Goal: Information Seeking & Learning: Learn about a topic

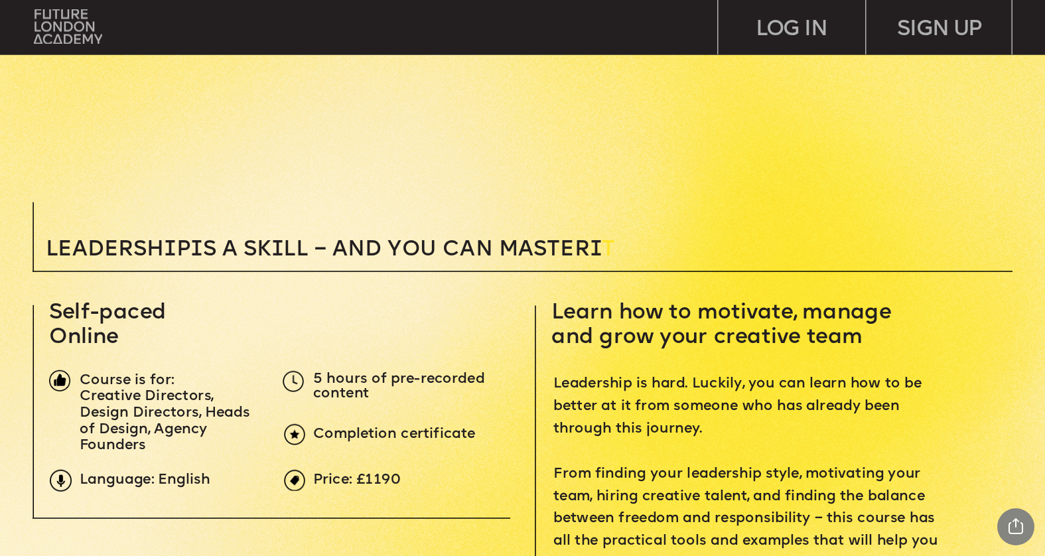
scroll to position [269, 0]
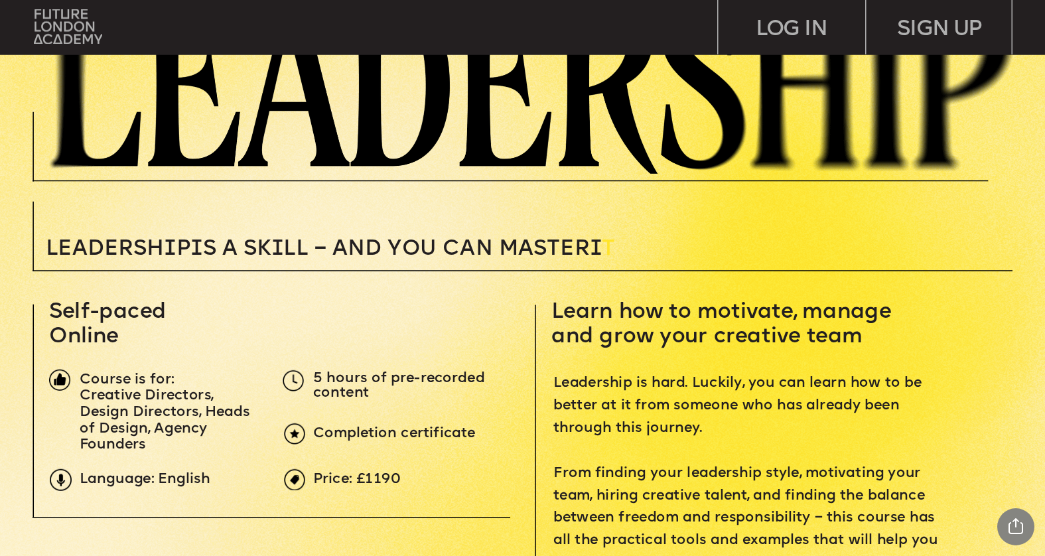
click at [617, 308] on span "Learn how to motivate, manage and grow your creative team" at bounding box center [725, 325] width 346 height 46
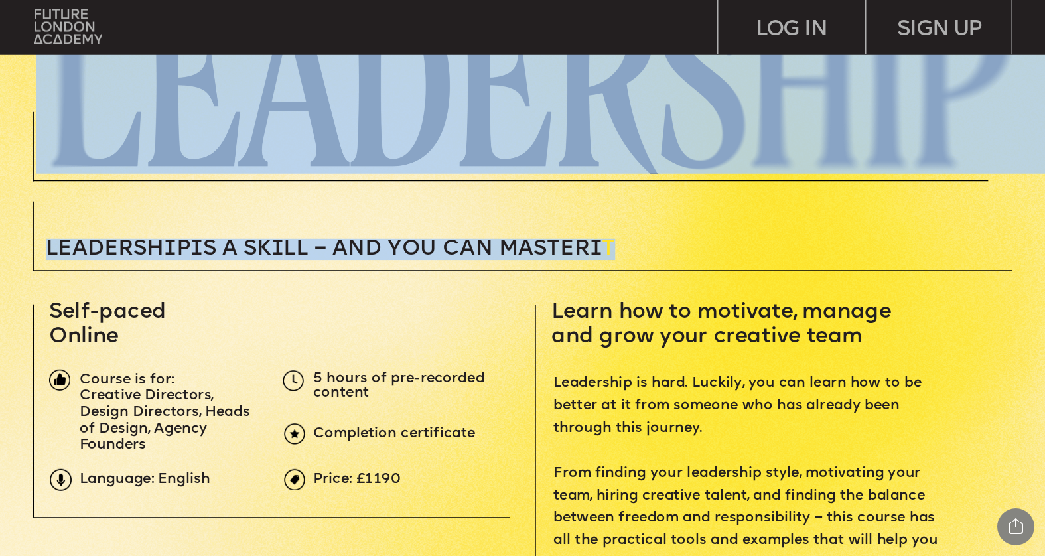
drag, startPoint x: 615, startPoint y: 264, endPoint x: 631, endPoint y: 255, distance: 18.4
click at [616, 239] on p "Leadersh i p i s a sk i ll – and you can MASTER i T" at bounding box center [413, 248] width 735 height 21
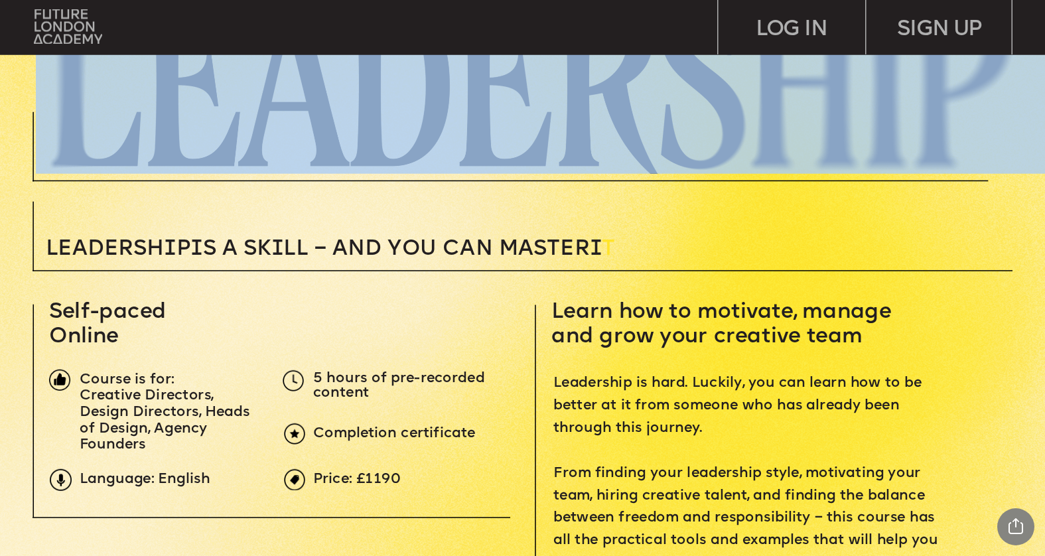
drag, startPoint x: 633, startPoint y: 239, endPoint x: 623, endPoint y: 238, distance: 10.0
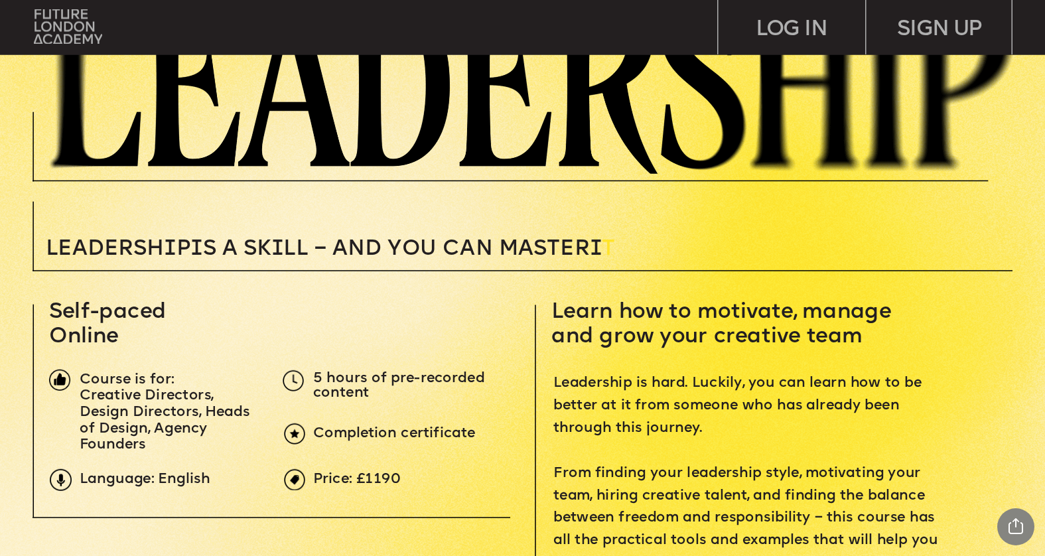
click at [624, 242] on p "Leadersh i p i s a sk i ll – and you can MASTER i T" at bounding box center [413, 248] width 735 height 21
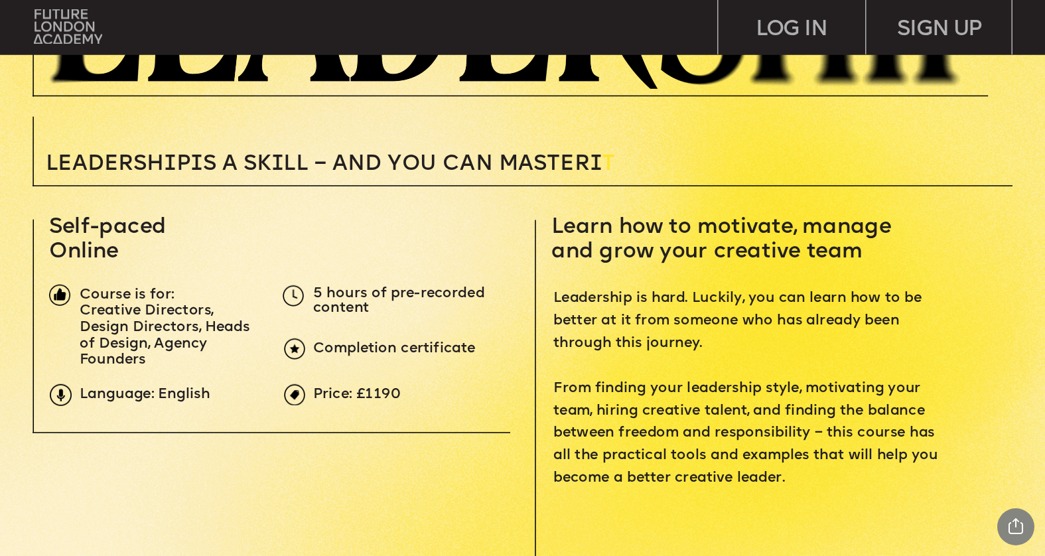
scroll to position [347, 0]
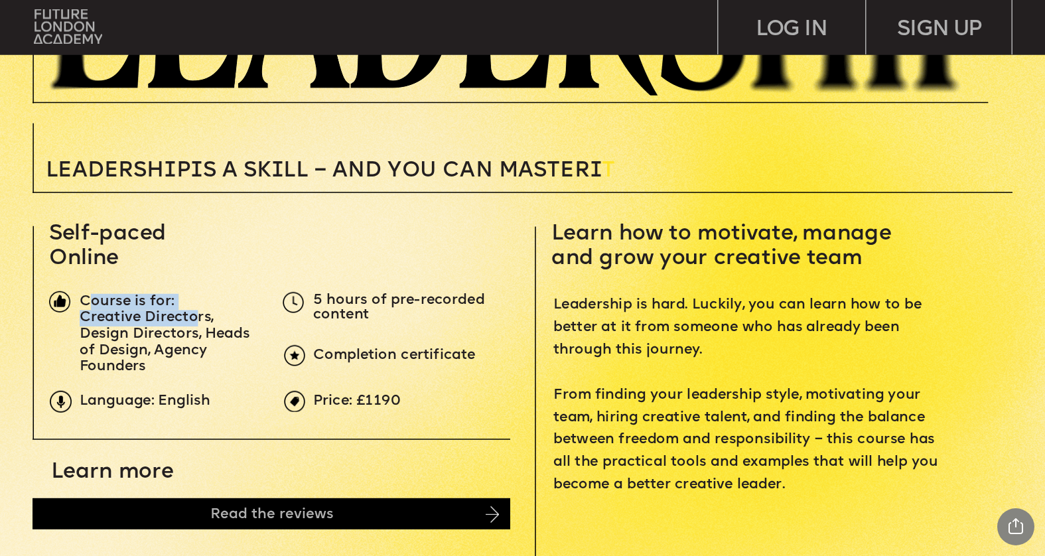
drag, startPoint x: 92, startPoint y: 299, endPoint x: 195, endPoint y: 323, distance: 105.6
click at [195, 323] on div "Course is for: Creative Directors, Design Directors, Heads of Design, Agency Fo…" at bounding box center [170, 335] width 181 height 82
click at [195, 323] on span "Creative Directors, Design Directors, Heads of Design, Agency Founders" at bounding box center [167, 343] width 175 height 64
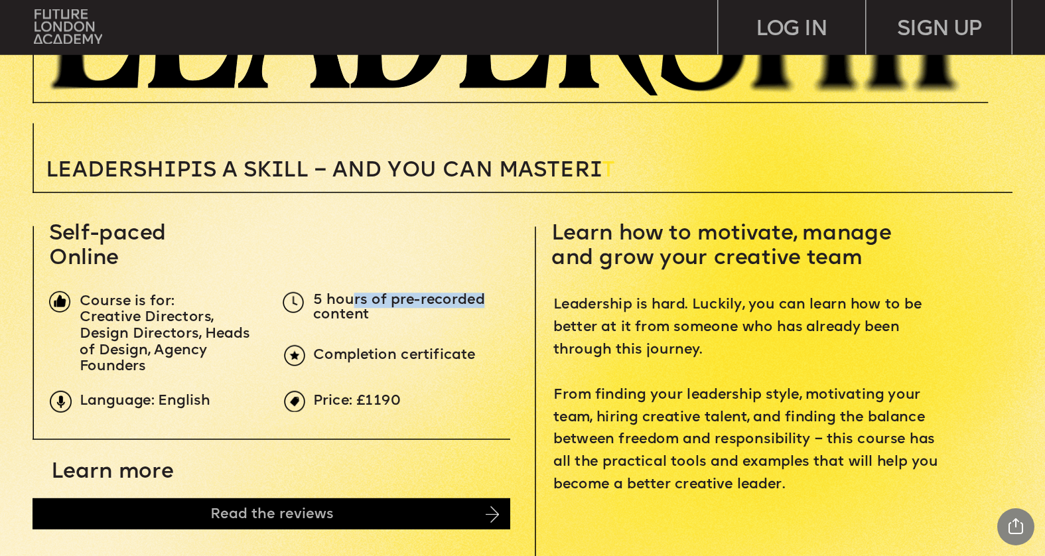
drag, startPoint x: 354, startPoint y: 304, endPoint x: 477, endPoint y: 303, distance: 122.8
click at [477, 303] on span "5 hours of pre-recorded content" at bounding box center [401, 308] width 176 height 30
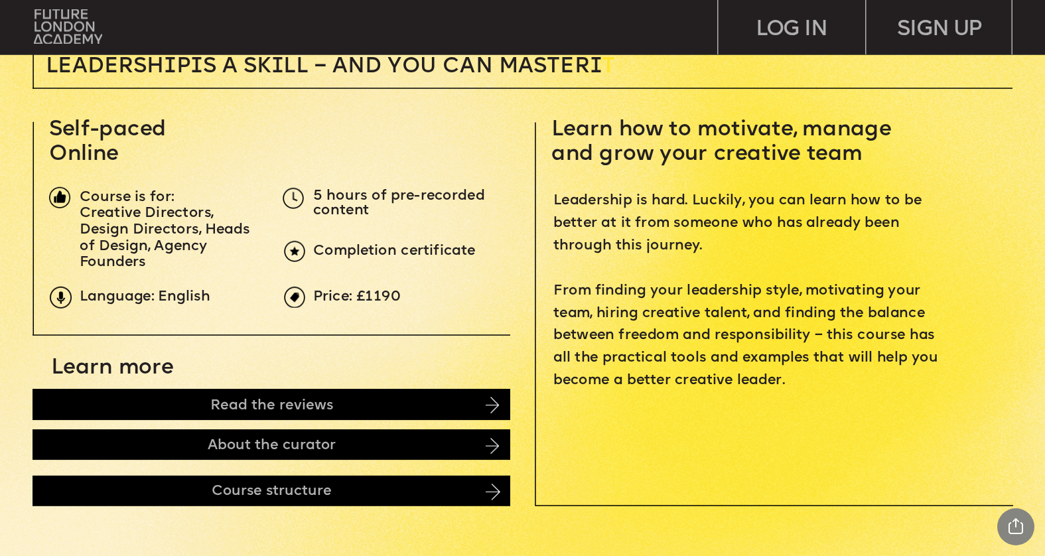
scroll to position [0, 0]
